Goal: Task Accomplishment & Management: Manage account settings

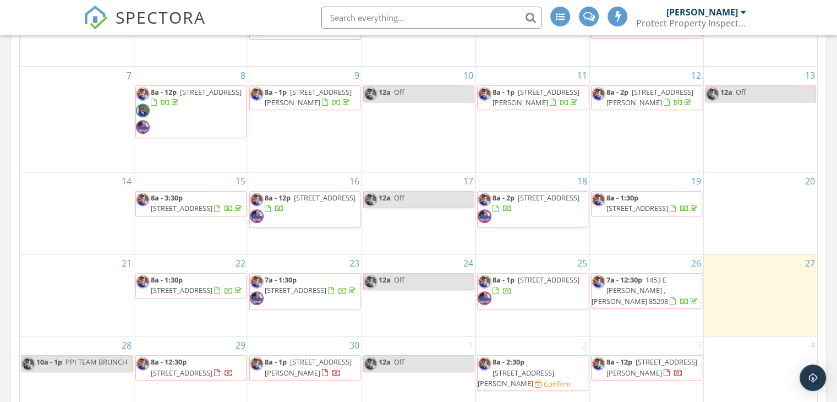
scroll to position [605, 0]
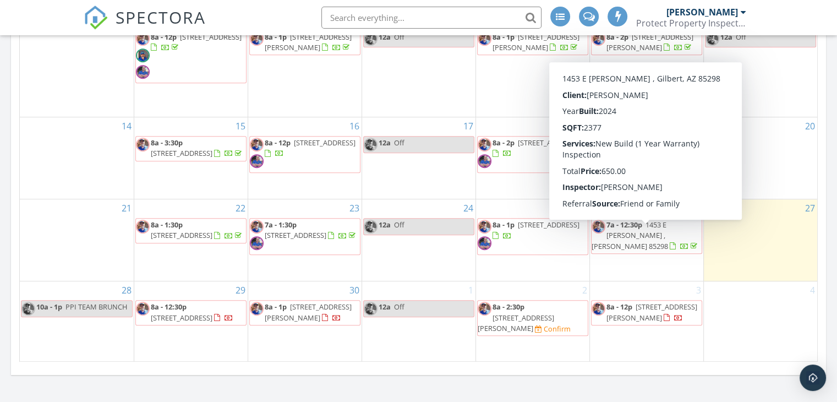
click at [634, 238] on span "7a - 12:30p 1453 E Tiffany Ct , Gilbert 85298" at bounding box center [647, 236] width 110 height 32
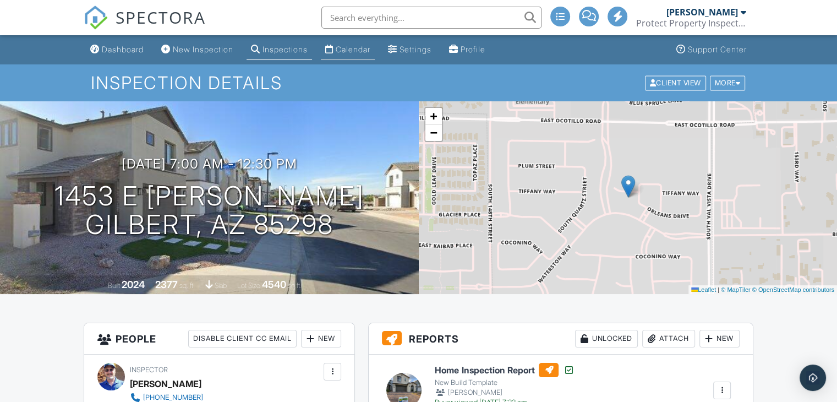
click at [370, 51] on div "Calendar" at bounding box center [353, 49] width 35 height 9
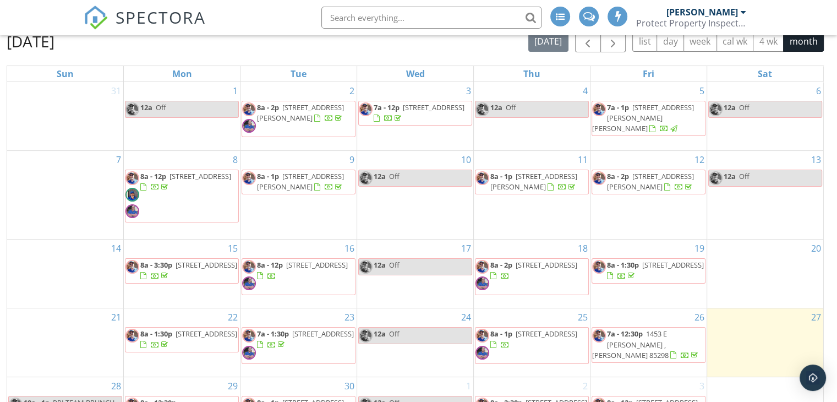
scroll to position [146, 0]
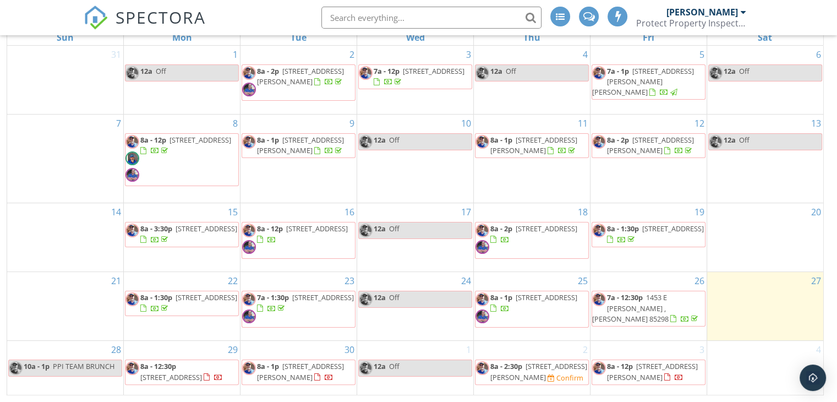
click at [172, 372] on span "47503 W Kenner Dr, Maricopa 85139" at bounding box center [171, 377] width 62 height 10
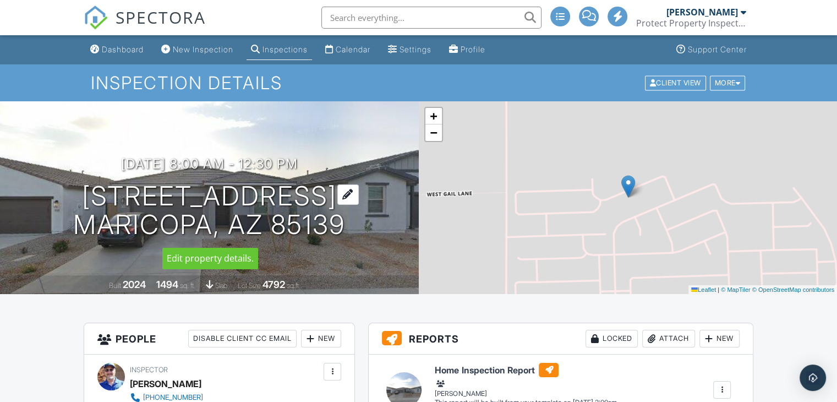
click at [342, 197] on div at bounding box center [347, 194] width 21 height 20
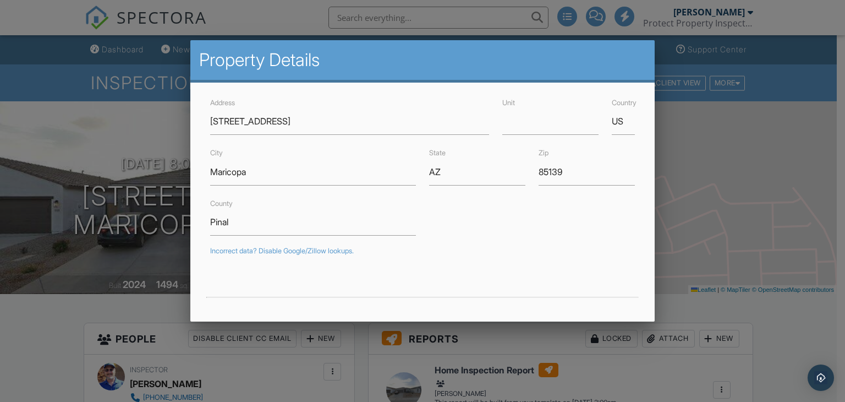
click at [836, 140] on div at bounding box center [422, 196] width 845 height 502
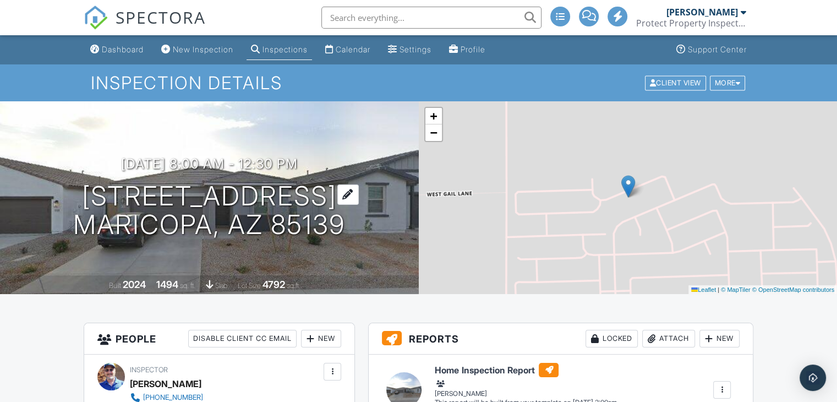
drag, startPoint x: 228, startPoint y: 155, endPoint x: 260, endPoint y: 221, distance: 73.8
drag, startPoint x: 260, startPoint y: 221, endPoint x: 455, endPoint y: 271, distance: 201.0
click at [455, 271] on div "+ − Leaflet | © MapTiler © OpenStreetMap contributors" at bounding box center [628, 197] width 419 height 193
drag, startPoint x: 455, startPoint y: 271, endPoint x: 363, endPoint y: 258, distance: 92.8
click at [363, 258] on div "09/29/2025 8:00 am - 12:30 pm 47503 W Kenner Dr Maricopa, AZ 85139 Built 2024 1…" at bounding box center [209, 197] width 419 height 193
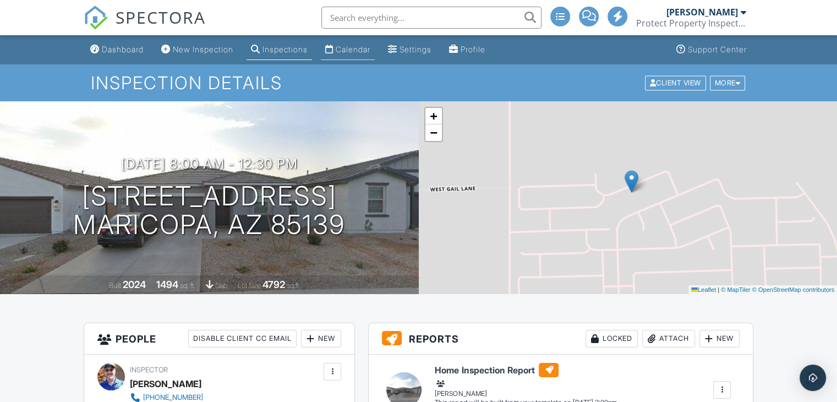
click at [365, 53] on div "Calendar" at bounding box center [353, 49] width 35 height 9
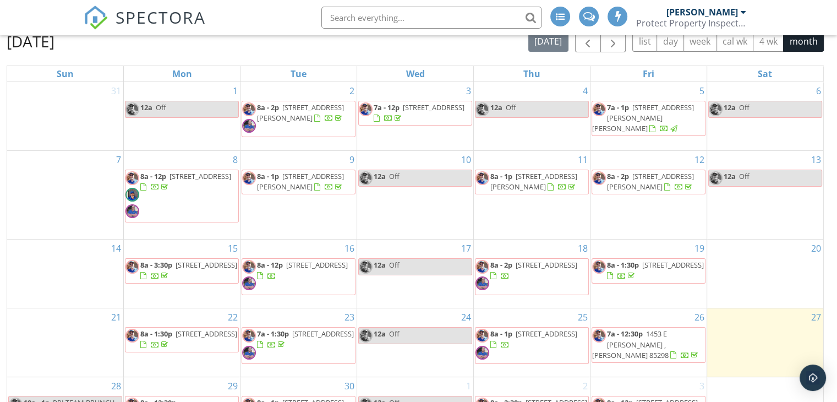
scroll to position [146, 0]
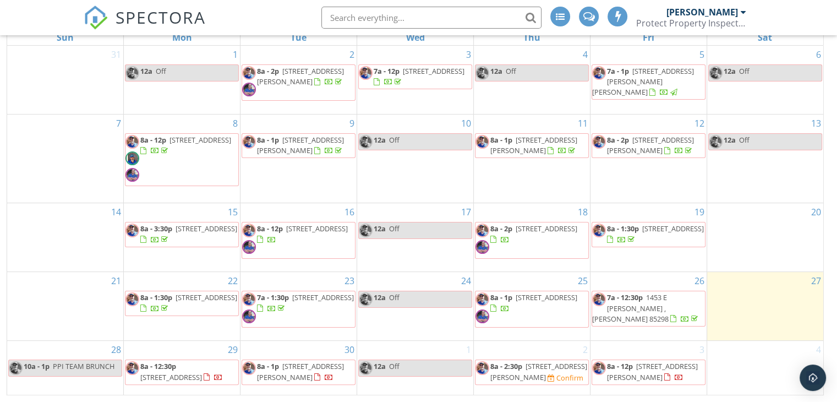
click at [302, 365] on span "[STREET_ADDRESS][PERSON_NAME]" at bounding box center [300, 371] width 87 height 20
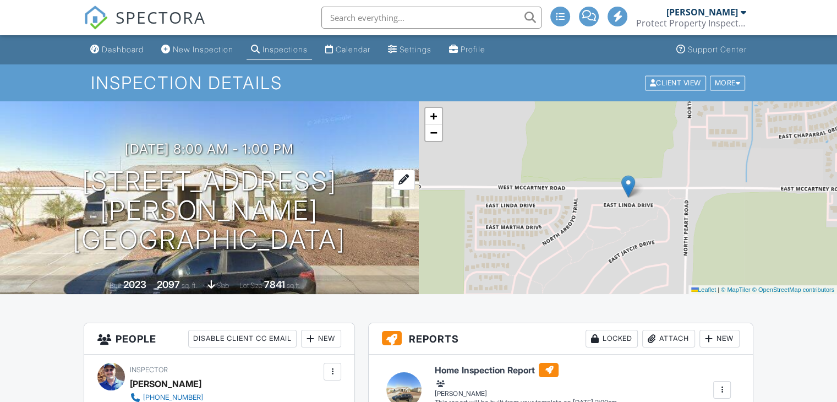
click at [393, 169] on div at bounding box center [403, 179] width 21 height 20
